Goal: Information Seeking & Learning: Compare options

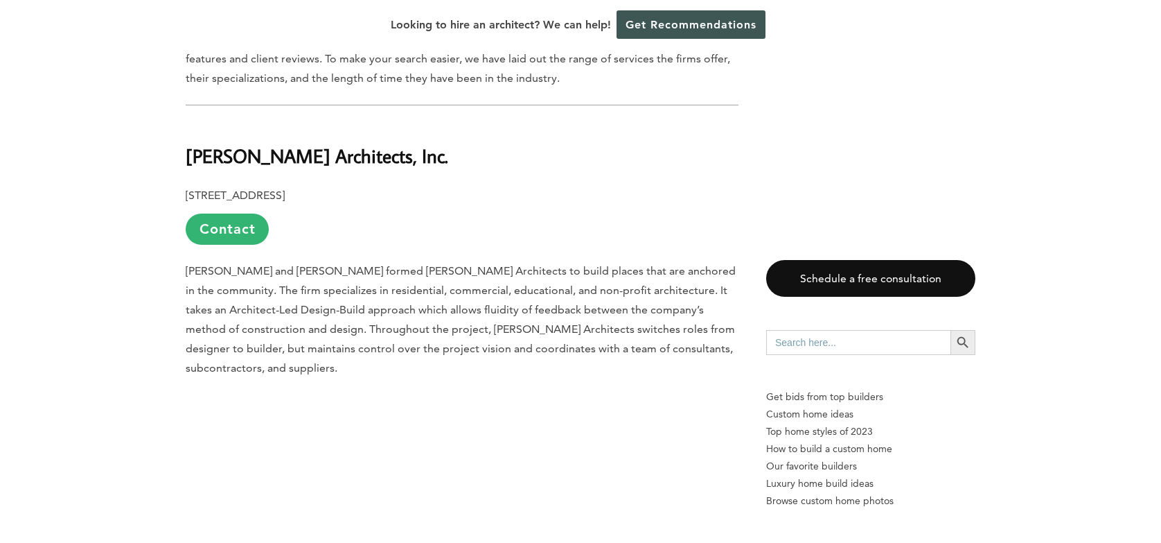
scroll to position [1039, 0]
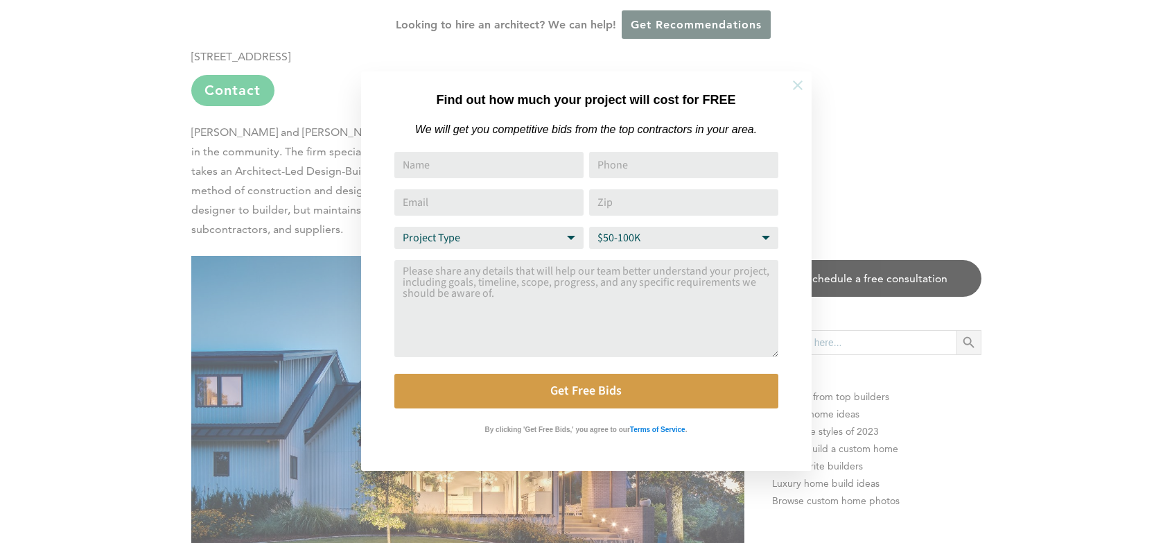
click at [800, 84] on icon at bounding box center [797, 85] width 15 height 15
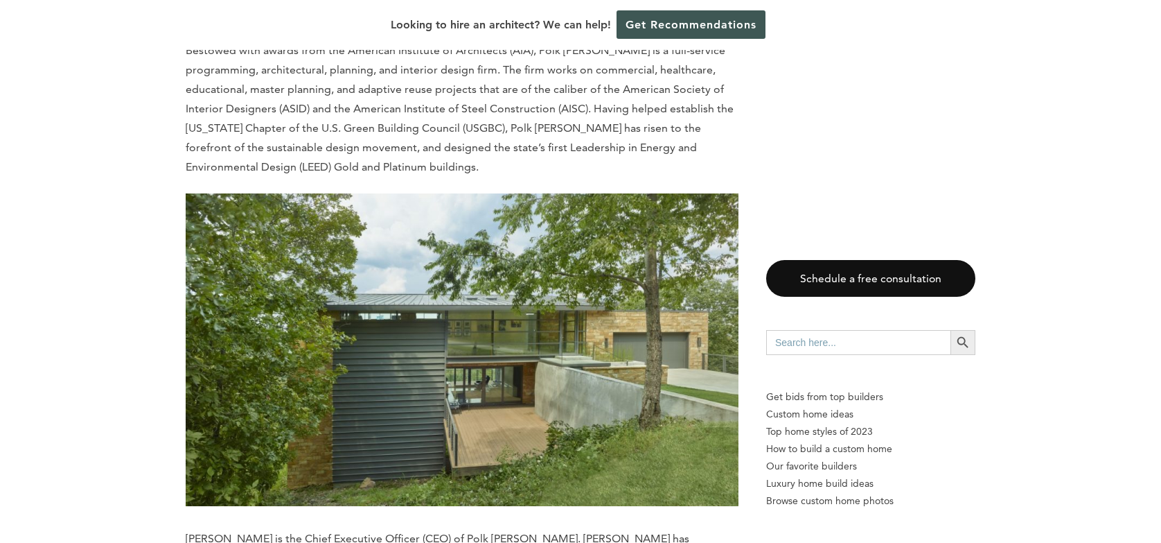
scroll to position [1871, 0]
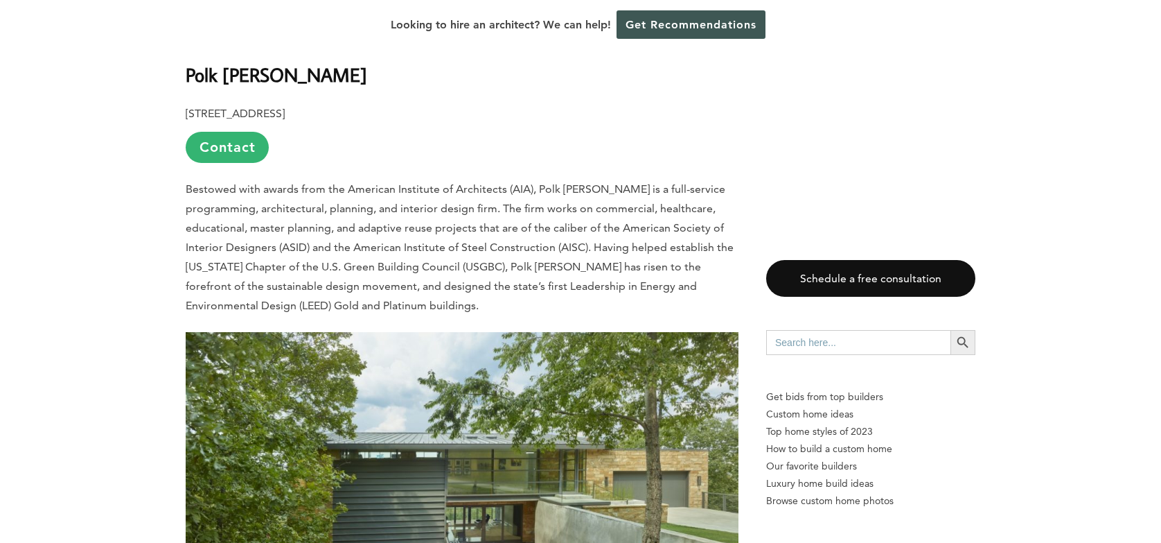
drag, startPoint x: 337, startPoint y: 74, endPoint x: 178, endPoint y: 81, distance: 158.8
copy b "Polk [PERSON_NAME]"
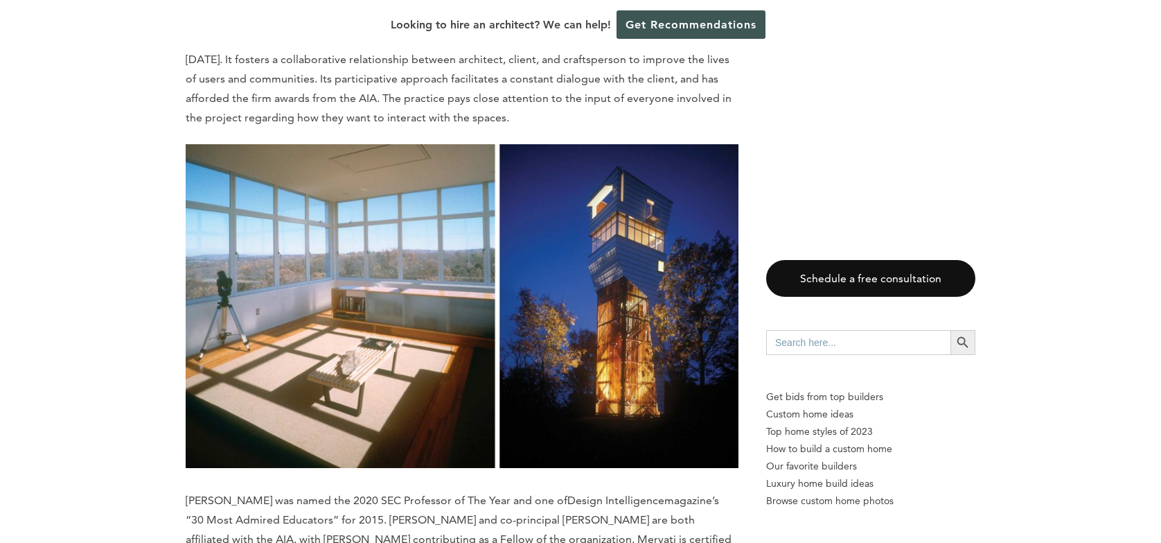
scroll to position [2703, 0]
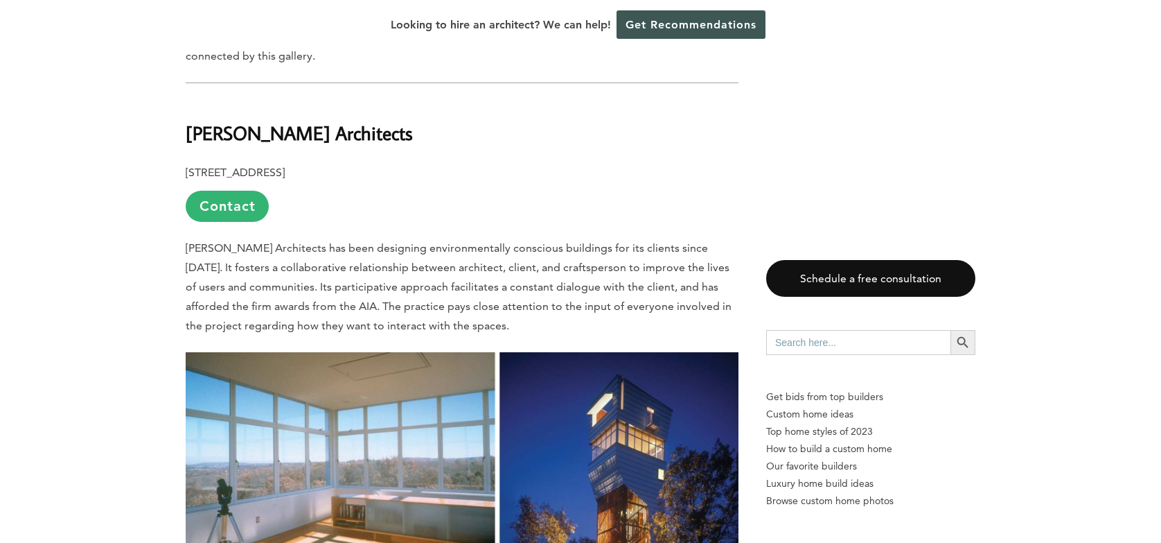
drag, startPoint x: 407, startPoint y: 131, endPoint x: 190, endPoint y: 130, distance: 216.9
click at [190, 130] on h2 "[PERSON_NAME] Architects" at bounding box center [462, 124] width 553 height 48
copy b "[PERSON_NAME] Architects"
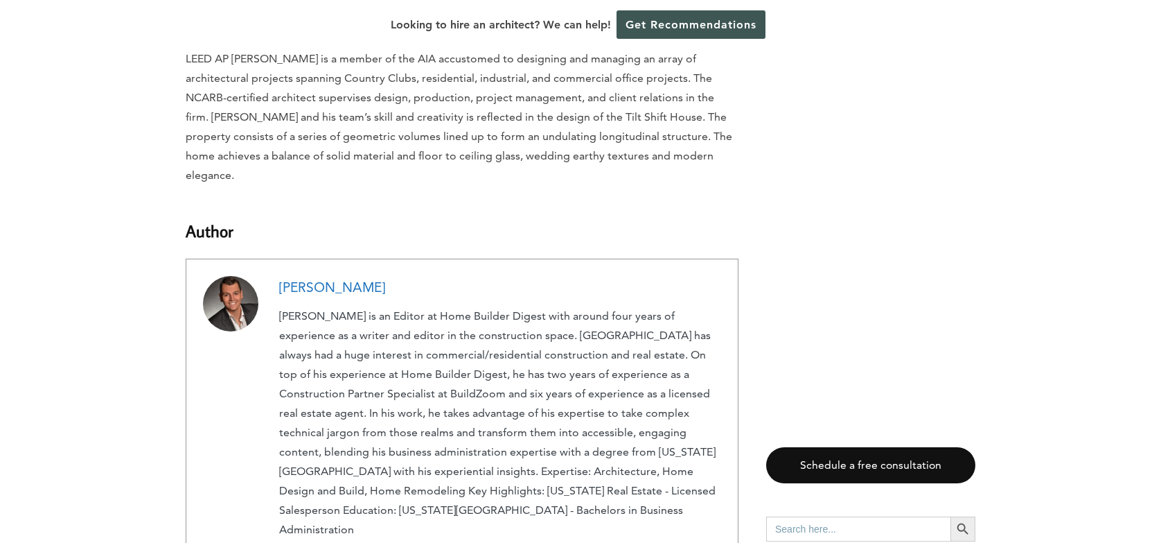
scroll to position [14458, 0]
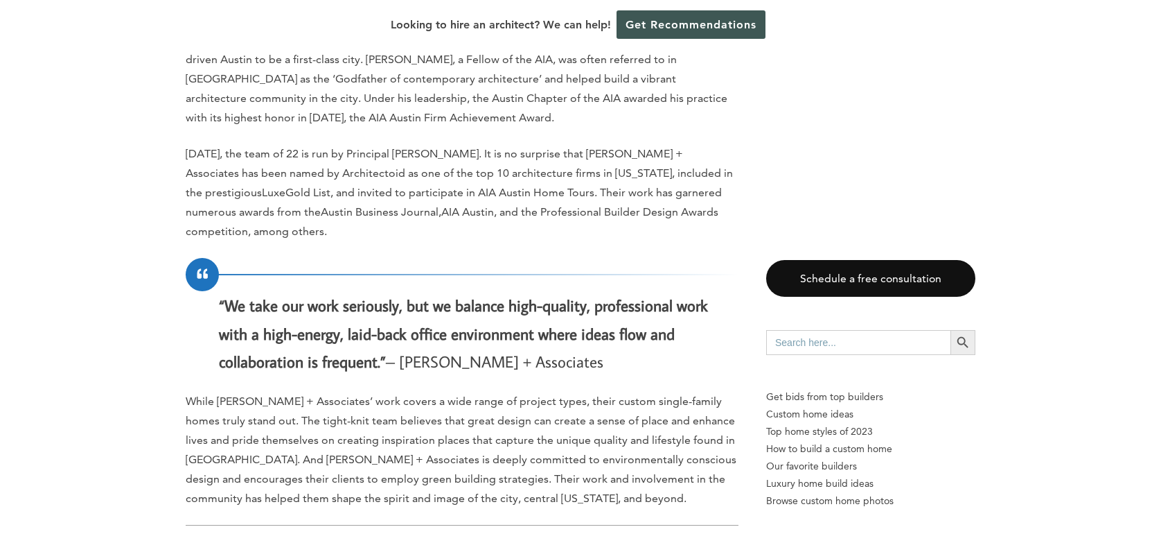
scroll to position [3881, 0]
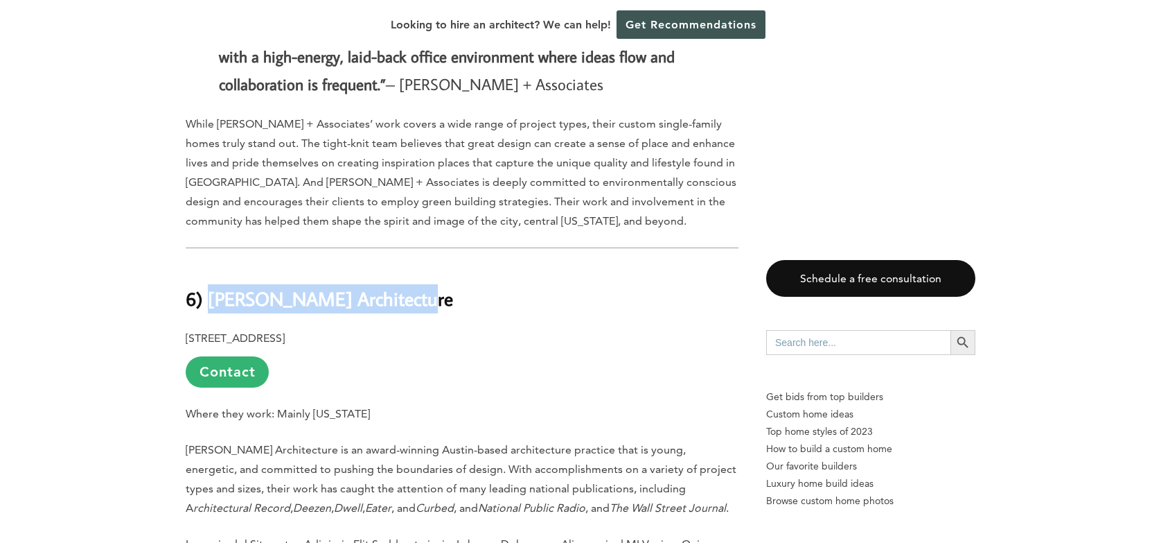
drag, startPoint x: 403, startPoint y: 164, endPoint x: 213, endPoint y: 168, distance: 189.2
click at [213, 265] on h2 "6) Matt Fajkus Architecture" at bounding box center [462, 289] width 553 height 48
copy b "Matt Fajkus Architecture"
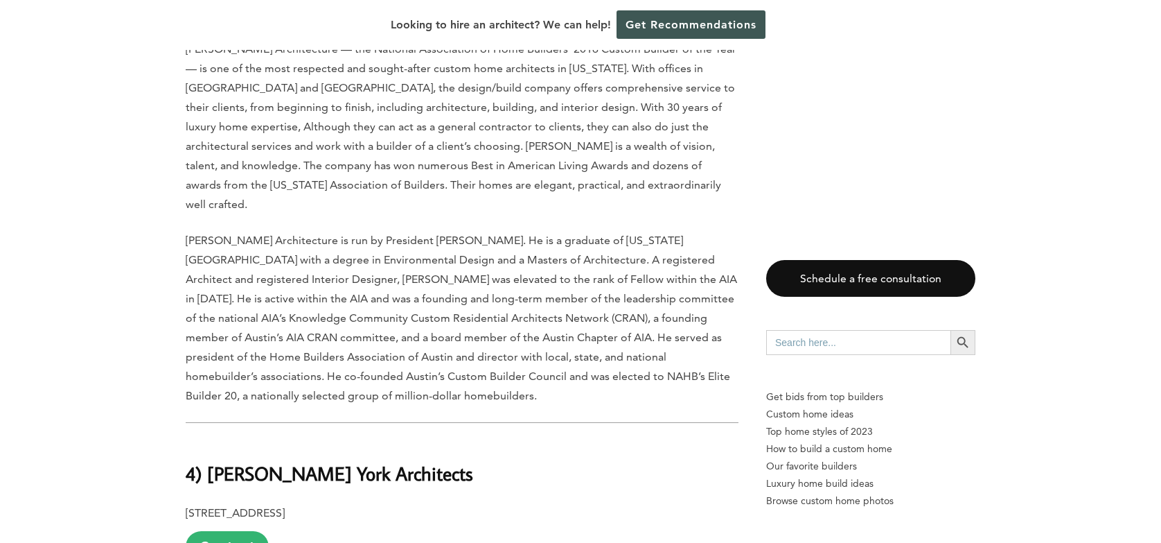
scroll to position [5405, 0]
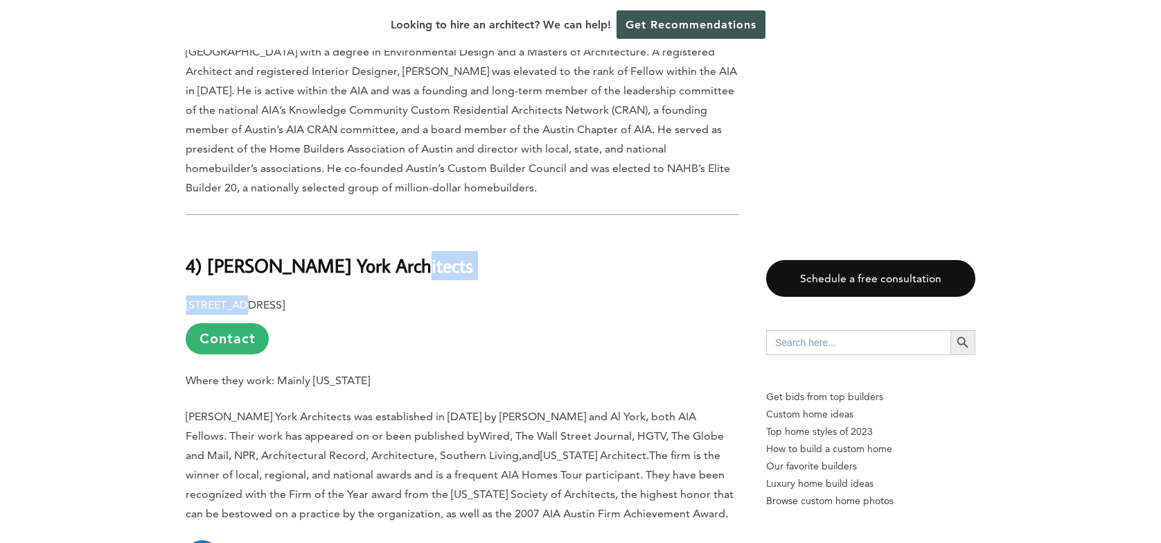
drag, startPoint x: 403, startPoint y: 86, endPoint x: 239, endPoint y: 107, distance: 164.9
click at [447, 231] on h2 "4) McKinney York Architects" at bounding box center [462, 255] width 553 height 48
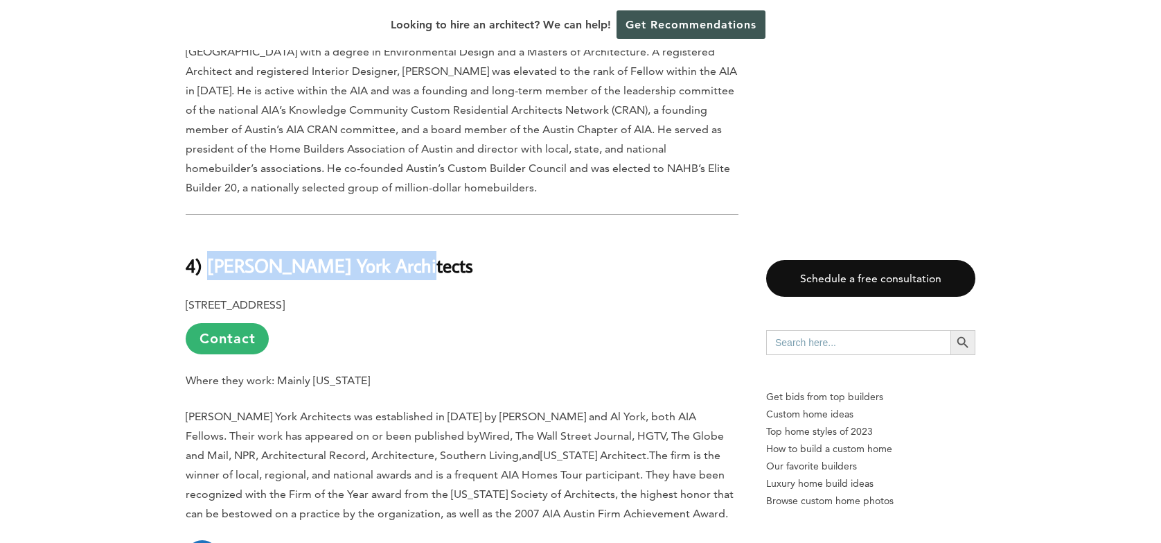
drag, startPoint x: 414, startPoint y: 98, endPoint x: 206, endPoint y: 96, distance: 207.9
click at [206, 231] on h2 "4) McKinney York Architects" at bounding box center [462, 255] width 553 height 48
copy b "McKinney York Architects"
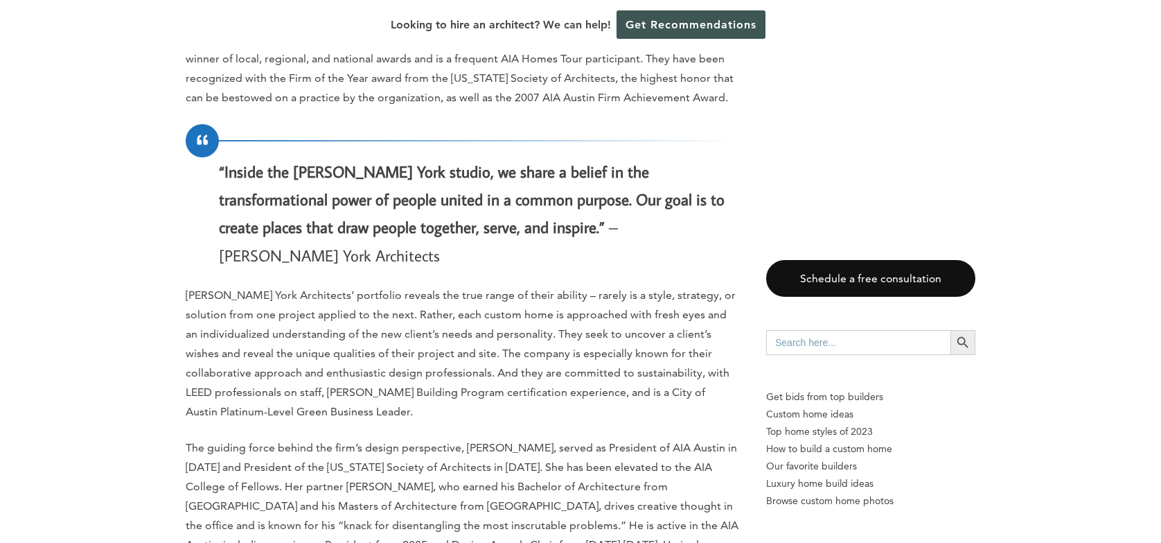
scroll to position [6029, 0]
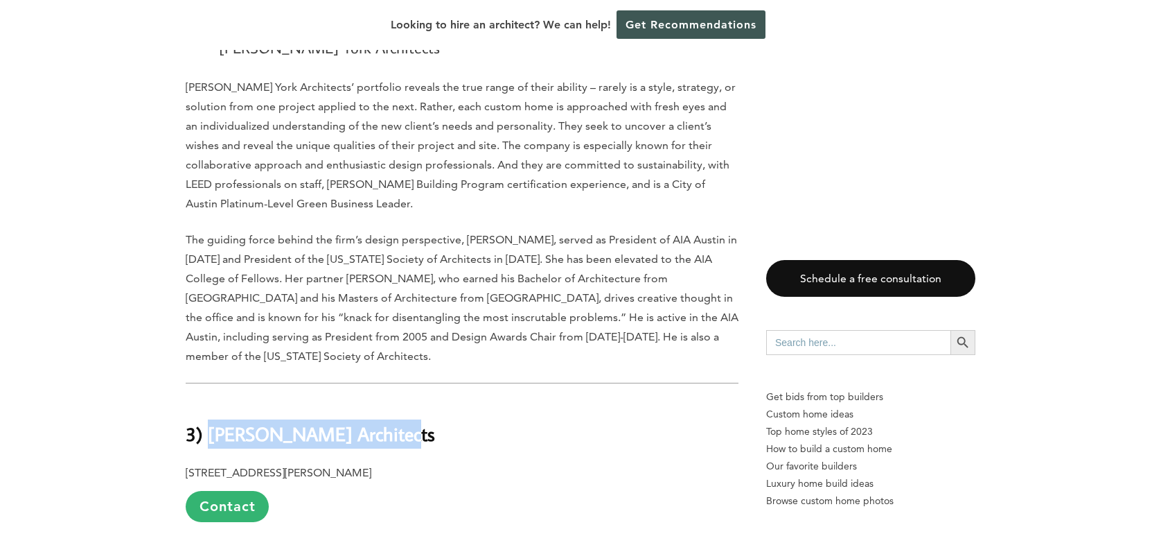
drag, startPoint x: 385, startPoint y: 229, endPoint x: 209, endPoint y: 232, distance: 176.0
click at [209, 400] on h2 "3) Miró Rivera Architects" at bounding box center [462, 424] width 553 height 48
copy b "Miró Rivera Architects"
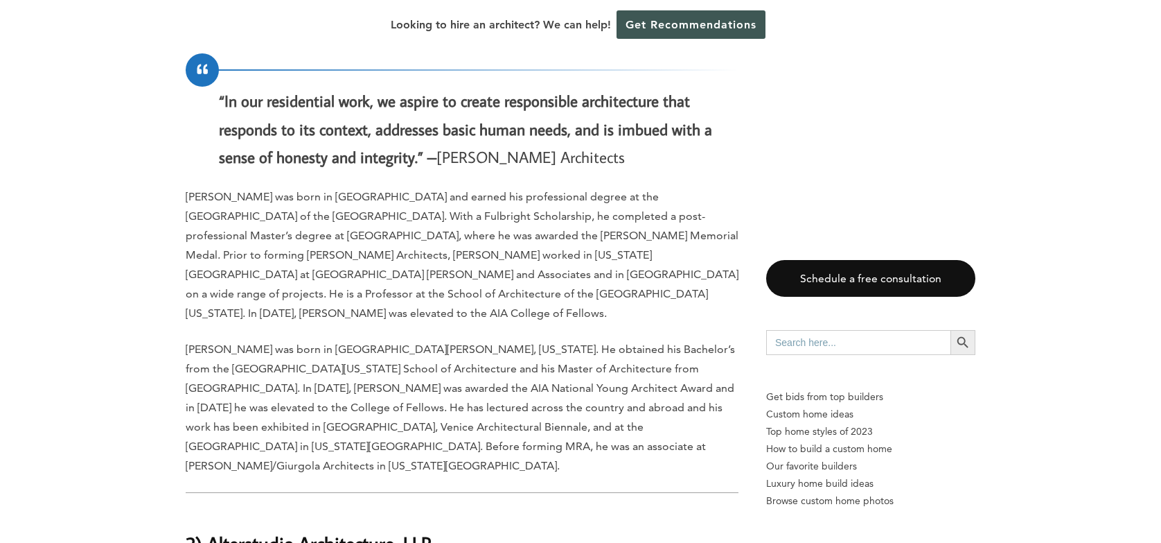
scroll to position [6930, 0]
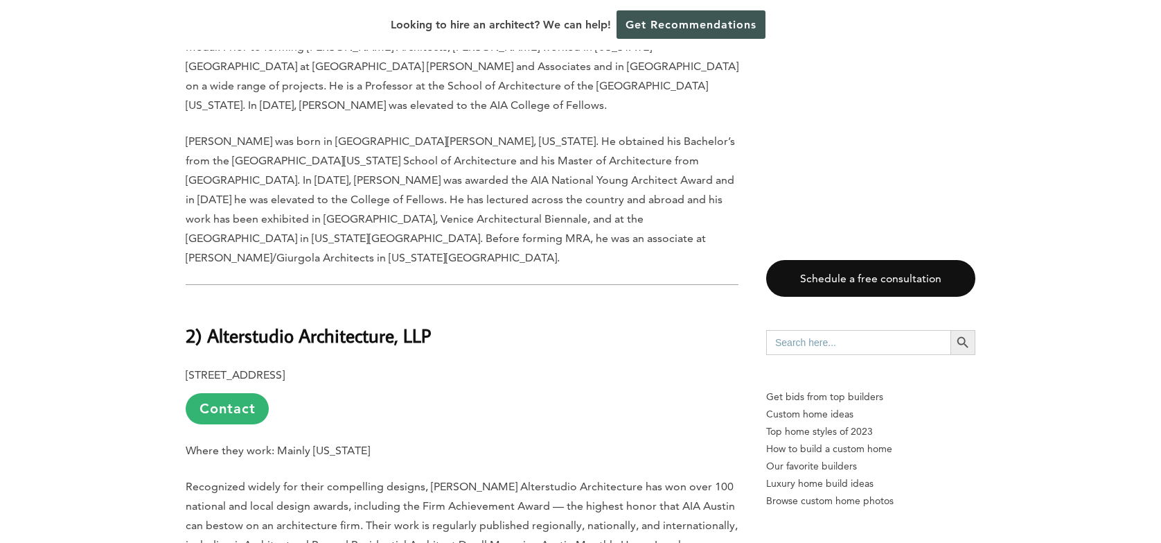
click at [428, 323] on b "2) Alterstudio Architecture, LLP" at bounding box center [308, 335] width 245 height 24
drag, startPoint x: 393, startPoint y: 94, endPoint x: 207, endPoint y: 96, distance: 186.4
click at [207, 323] on b "2) Alterstudio Architecture, LLP" at bounding box center [308, 335] width 245 height 24
copy b "Alterstudio Architecture"
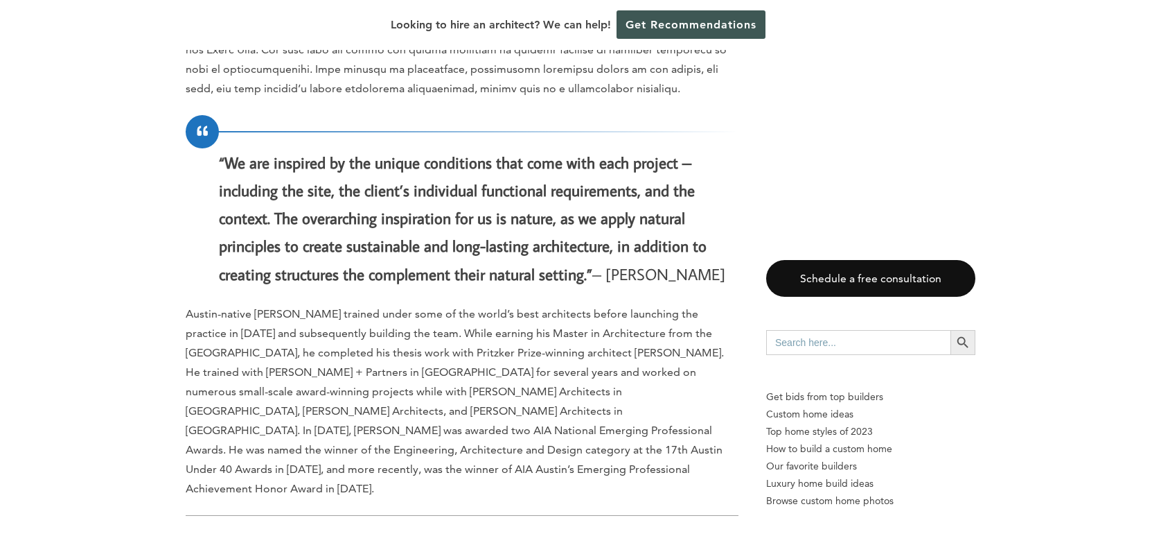
scroll to position [4764, 0]
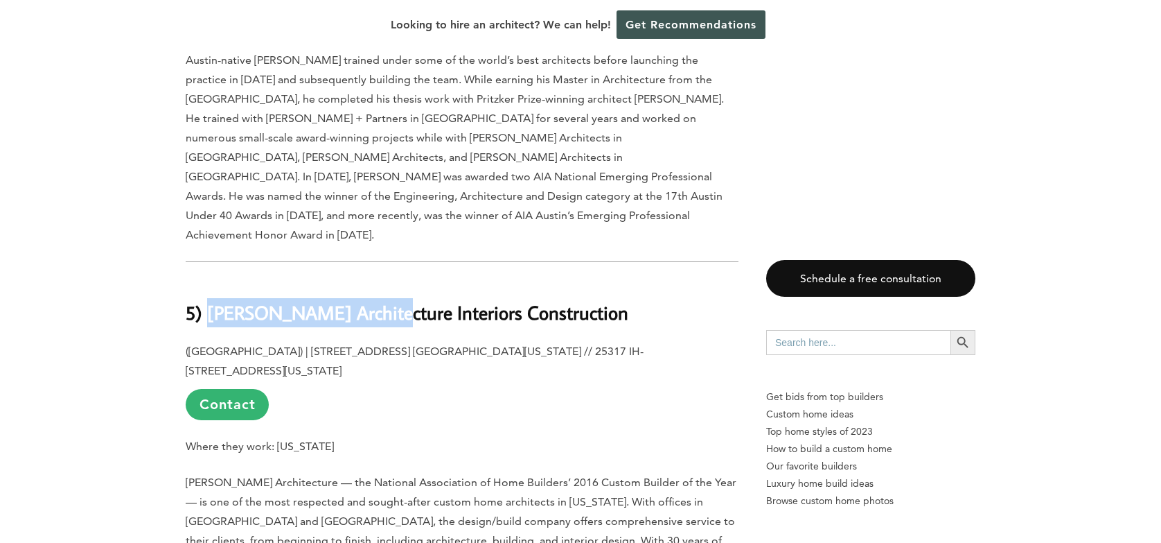
drag, startPoint x: 387, startPoint y: 154, endPoint x: 208, endPoint y: 162, distance: 179.7
click at [208, 300] on b "5) JAUREGUI Architecture Interiors Construction" at bounding box center [407, 312] width 443 height 24
copy b "JAUREGUI Architecture"
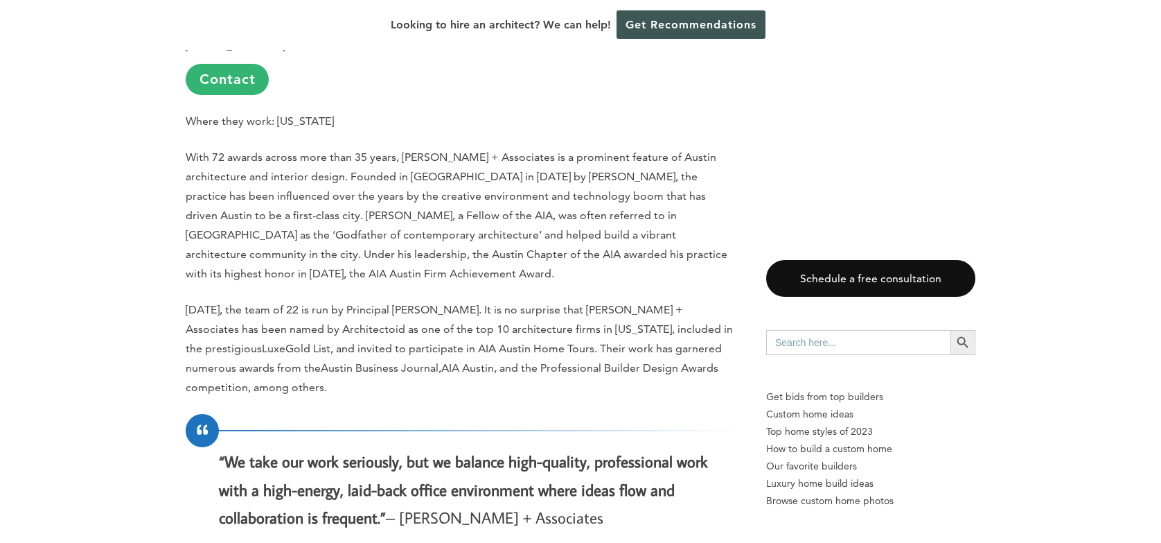
scroll to position [3101, 0]
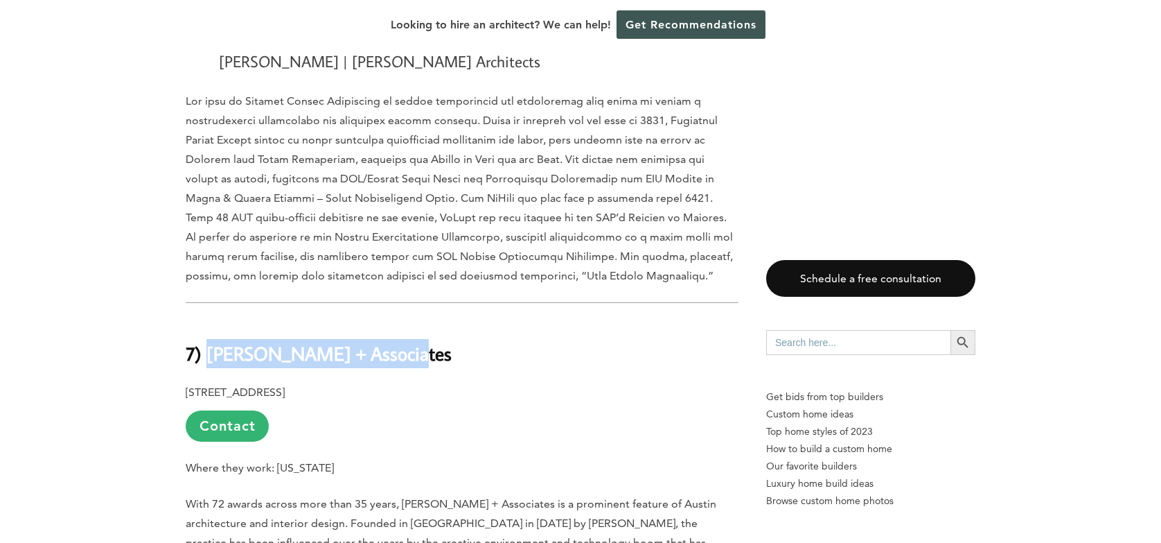
drag, startPoint x: 397, startPoint y: 256, endPoint x: 206, endPoint y: 258, distance: 191.3
click at [206, 319] on h2 "7) Dick Clark + Associates" at bounding box center [462, 343] width 553 height 48
copy b "Dick Clark + Associates"
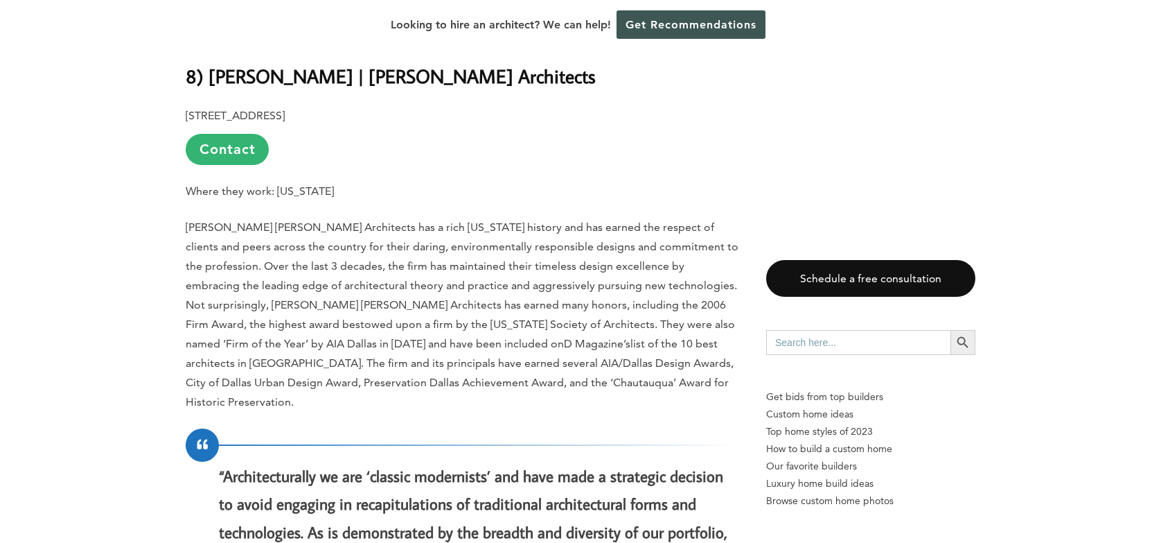
scroll to position [2339, 0]
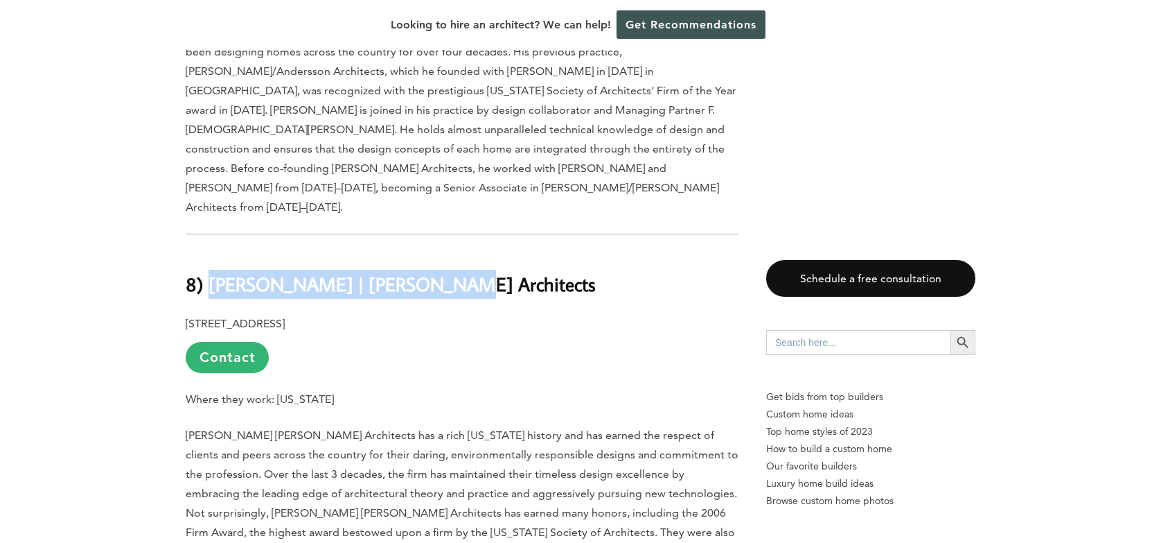
drag, startPoint x: 434, startPoint y: 207, endPoint x: 208, endPoint y: 218, distance: 226.8
click at [208, 251] on h2 "8) Oglesby | Greene Architects" at bounding box center [462, 275] width 553 height 48
copy b "Oglesby | Greene Architects"
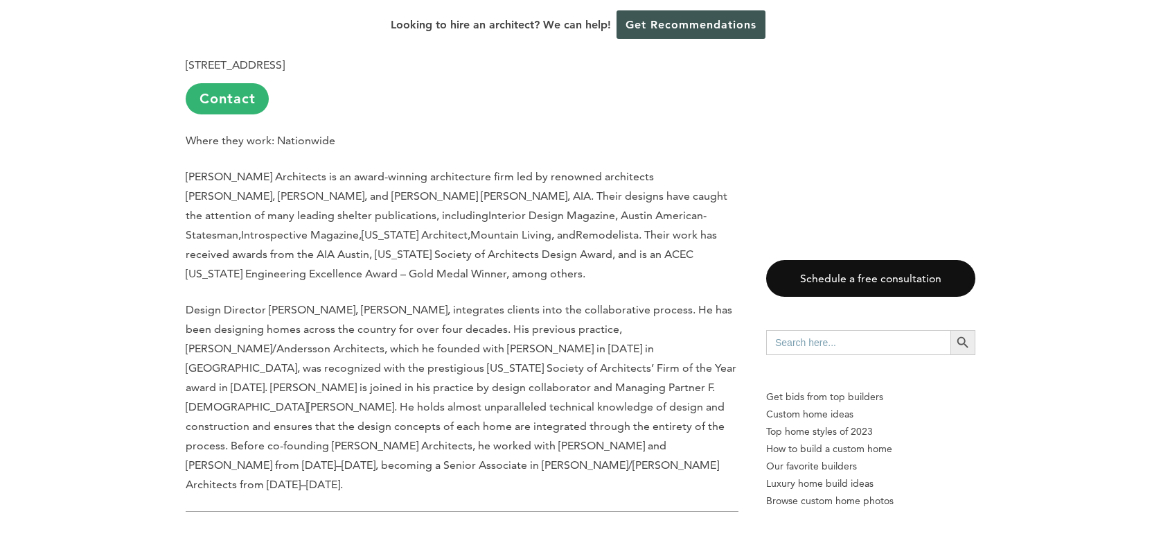
scroll to position [1715, 0]
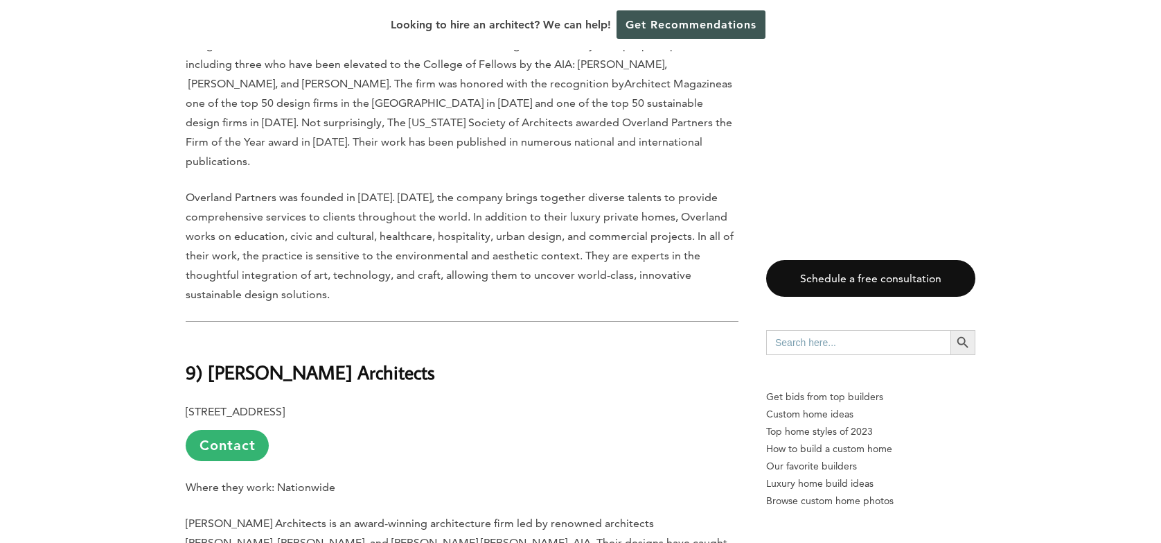
drag, startPoint x: 430, startPoint y: 331, endPoint x: 213, endPoint y: 338, distance: 217.7
click at [213, 338] on h2 "9) Andersson-Wise Architects" at bounding box center [462, 362] width 553 height 48
copy b "Andersson-Wise Architects"
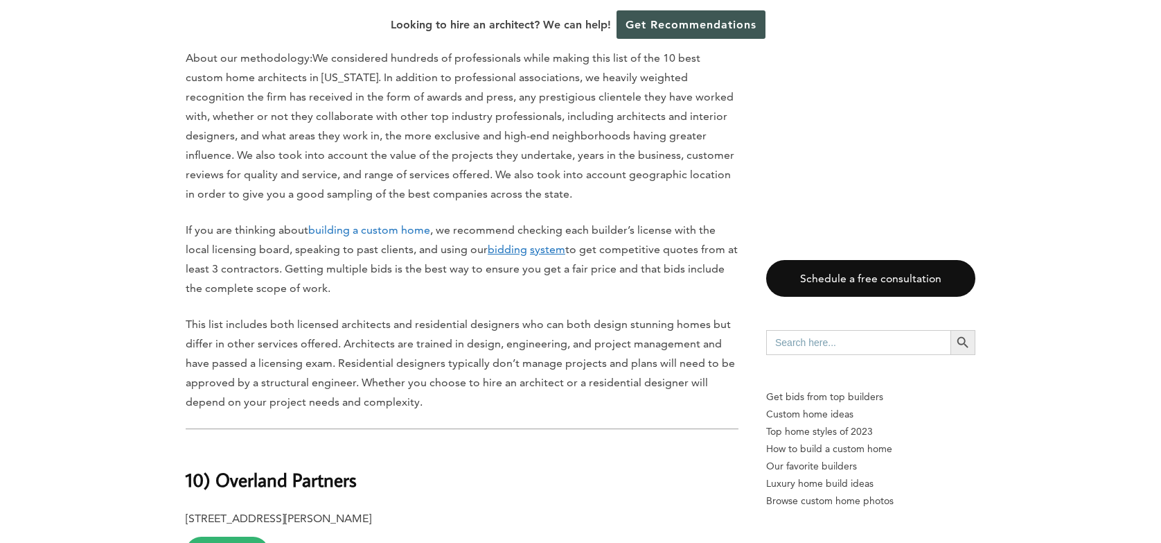
scroll to position [1230, 0]
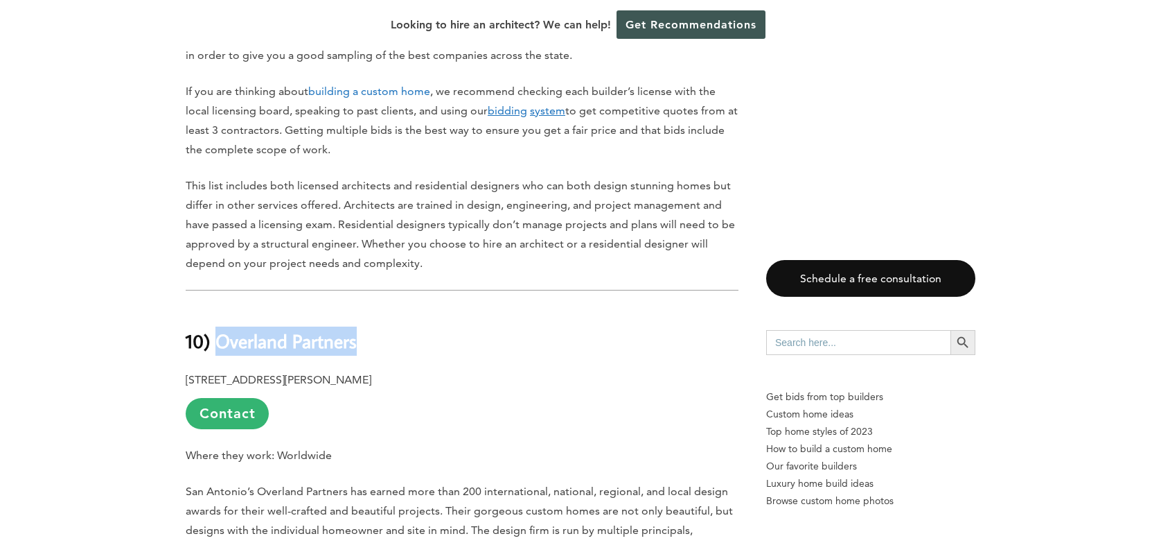
drag, startPoint x: 362, startPoint y: 319, endPoint x: 220, endPoint y: 320, distance: 142.1
click at [220, 320] on h2 "10) Overland Partners" at bounding box center [462, 331] width 553 height 48
copy b "Overland Partners"
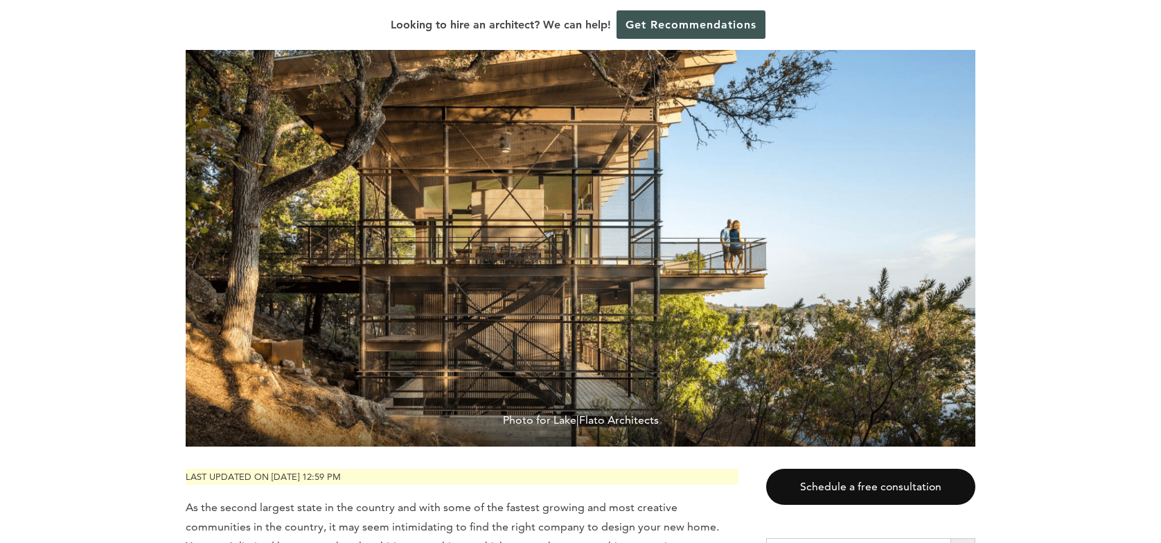
scroll to position [0, 0]
